Goal: Check status: Check status

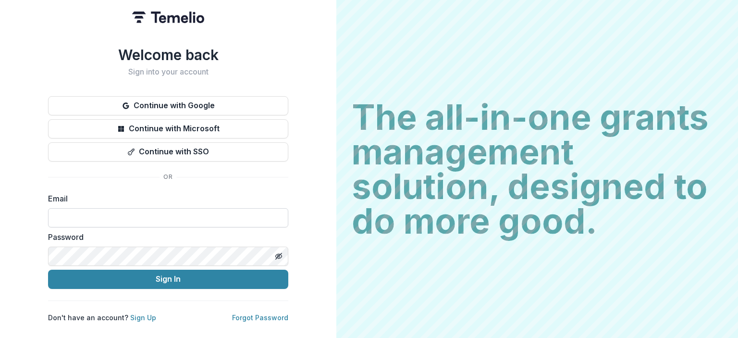
drag, startPoint x: 0, startPoint y: 0, endPoint x: 140, endPoint y: 211, distance: 253.2
click at [140, 211] on input at bounding box center [168, 217] width 240 height 19
type input "**********"
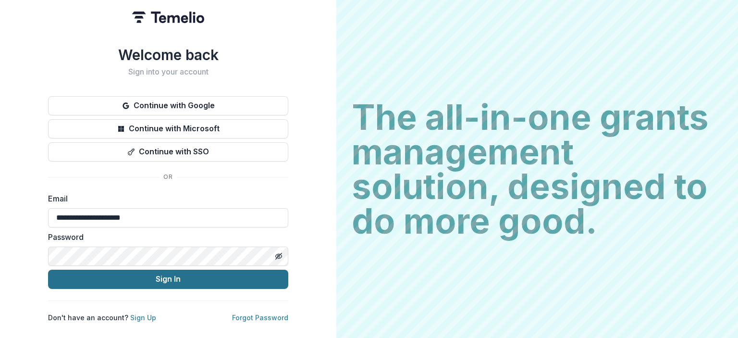
click at [170, 270] on button "Sign In" at bounding box center [168, 279] width 240 height 19
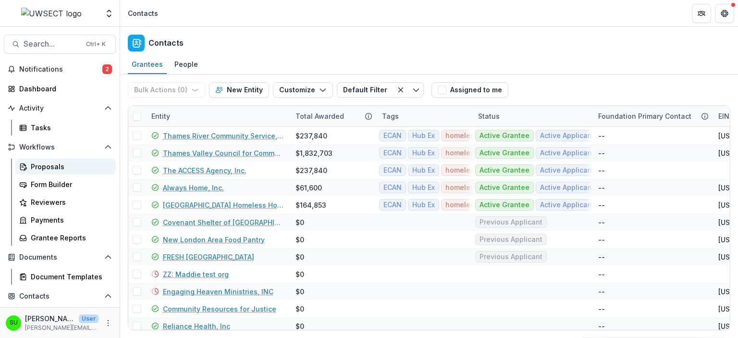
click at [52, 165] on div "Proposals" at bounding box center [69, 167] width 77 height 10
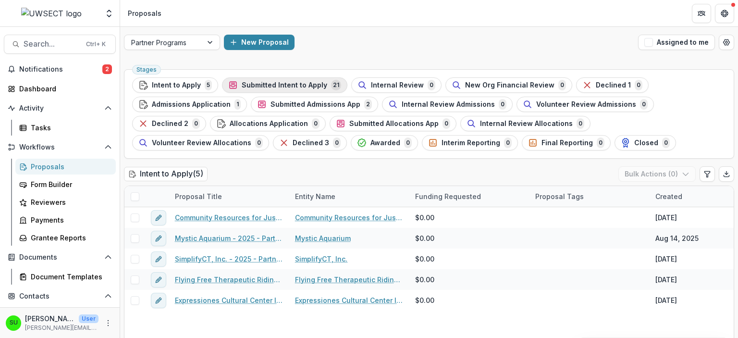
click at [262, 86] on span "Submitted Intent to Apply" at bounding box center [285, 85] width 86 height 8
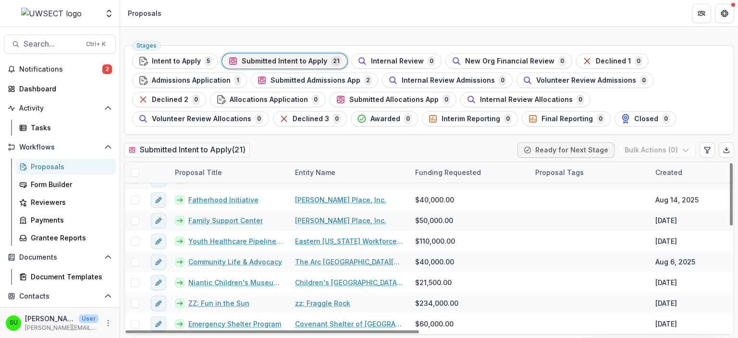
scroll to position [42, 0]
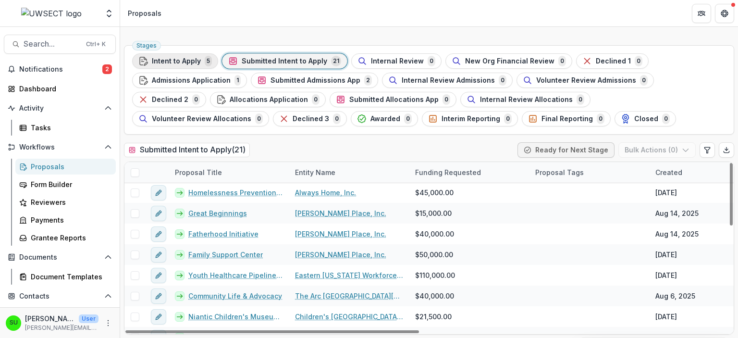
click at [167, 65] on div "Intent to Apply 5" at bounding box center [175, 61] width 74 height 11
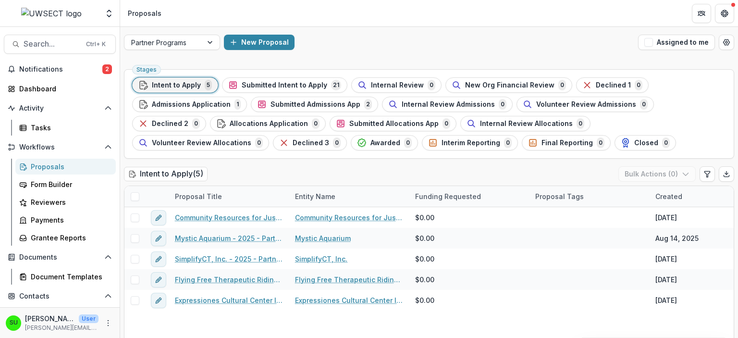
click at [335, 170] on div "Intent to Apply ( 5 ) Bulk Actions ( 0 )" at bounding box center [429, 175] width 611 height 19
click at [280, 167] on div "Intent to Apply ( 5 ) Bulk Actions ( 0 )" at bounding box center [429, 175] width 611 height 19
click at [262, 163] on div "Stages Intent to Apply 5 Submitted Intent to Apply 21 Internal Review 0 New Org…" at bounding box center [429, 213] width 618 height 297
click at [298, 75] on div "Stages Intent to Apply 5 Submitted Intent to Apply 21 Internal Review 0 New Org…" at bounding box center [429, 113] width 611 height 89
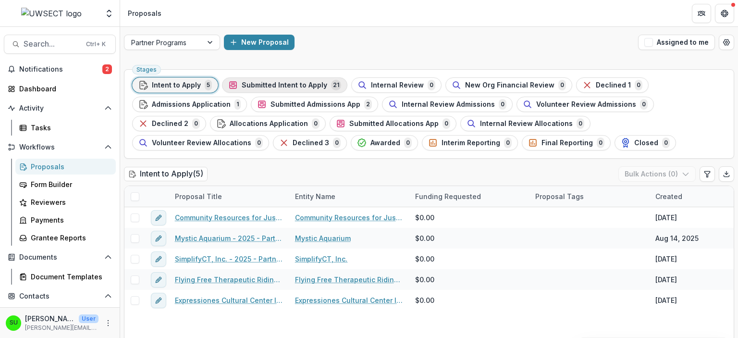
click at [302, 83] on span "Submitted Intent to Apply" at bounding box center [285, 85] width 86 height 8
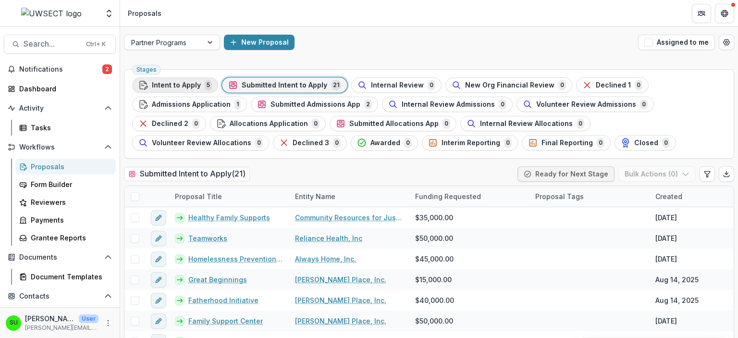
click at [182, 85] on span "Intent to Apply" at bounding box center [176, 85] width 49 height 8
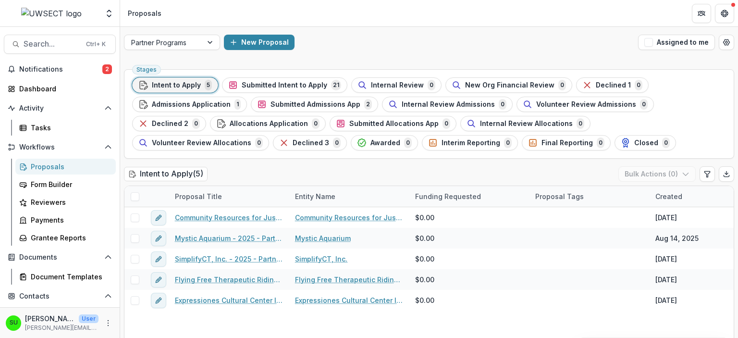
click at [452, 44] on div "New Proposal" at bounding box center [429, 42] width 411 height 15
click at [346, 44] on div "New Proposal" at bounding box center [429, 42] width 411 height 15
